Goal: Information Seeking & Learning: Learn about a topic

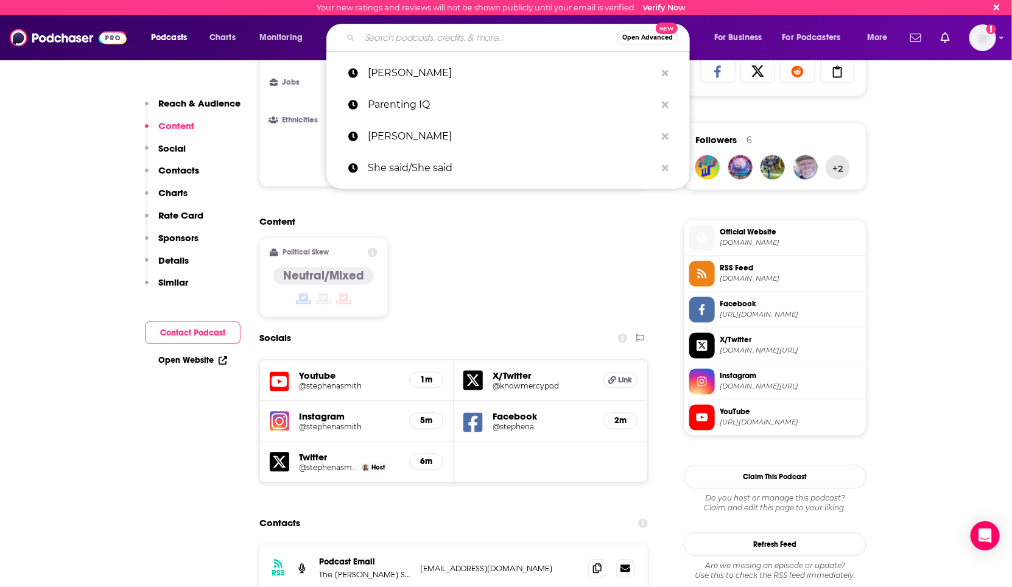
click at [488, 40] on input "Search podcasts, credits, & more..." at bounding box center [488, 37] width 257 height 19
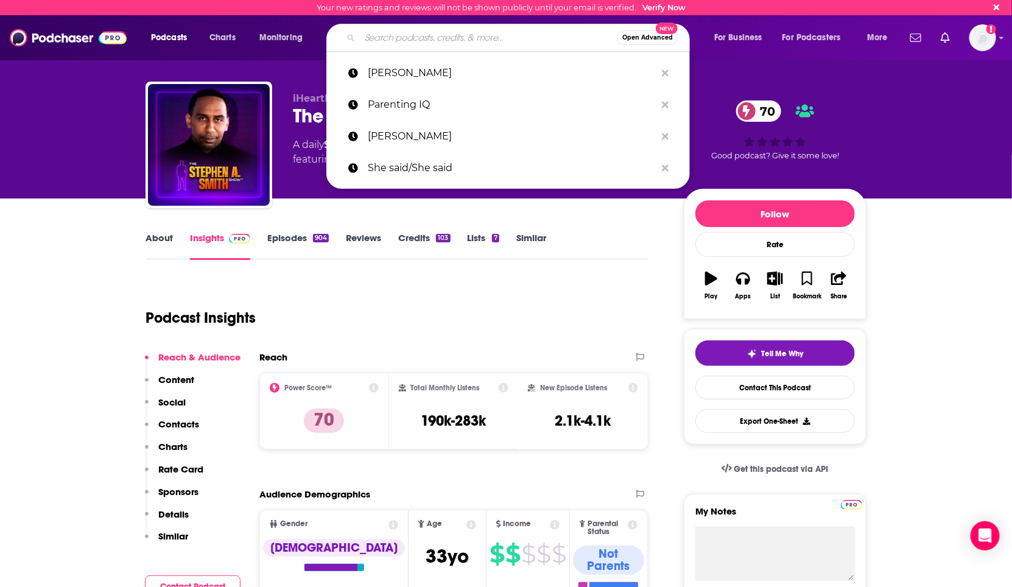
paste input "Two Parents & A Podcast"
type input "Two Parents & A Podcast"
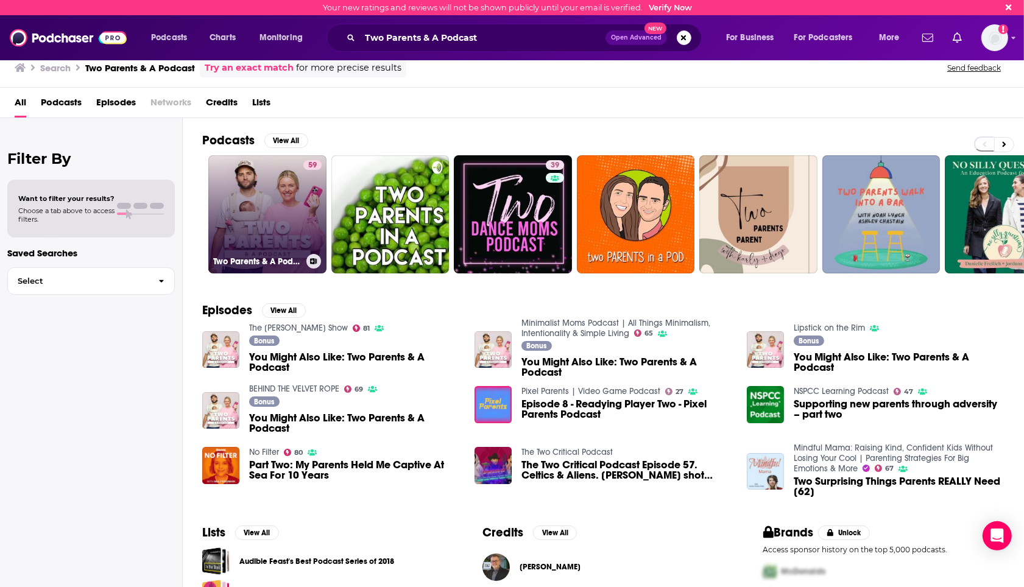
click at [263, 213] on link "59 Two Parents & A Podcast" at bounding box center [267, 214] width 118 height 118
